Goal: Information Seeking & Learning: Learn about a topic

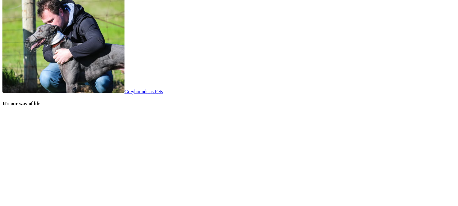
scroll to position [1230, 0]
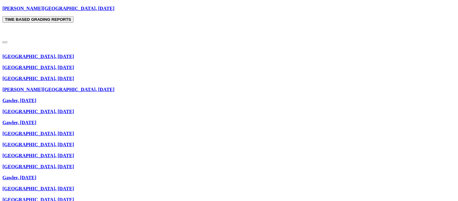
scroll to position [704, 0]
